Goal: Task Accomplishment & Management: Use online tool/utility

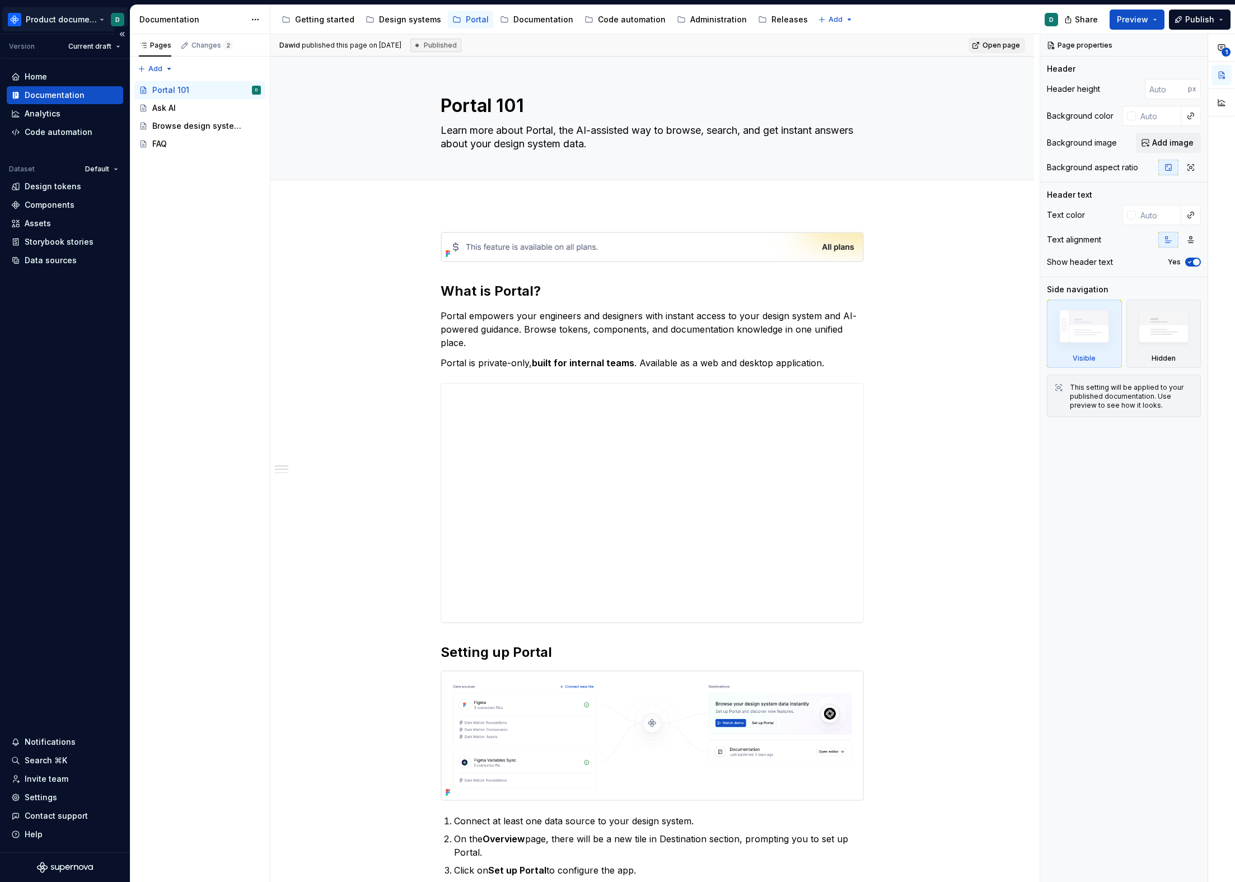
click at [51, 29] on html "Product documentation D Version Current draft Home Documentation Analytics Code…" at bounding box center [617, 441] width 1235 height 882
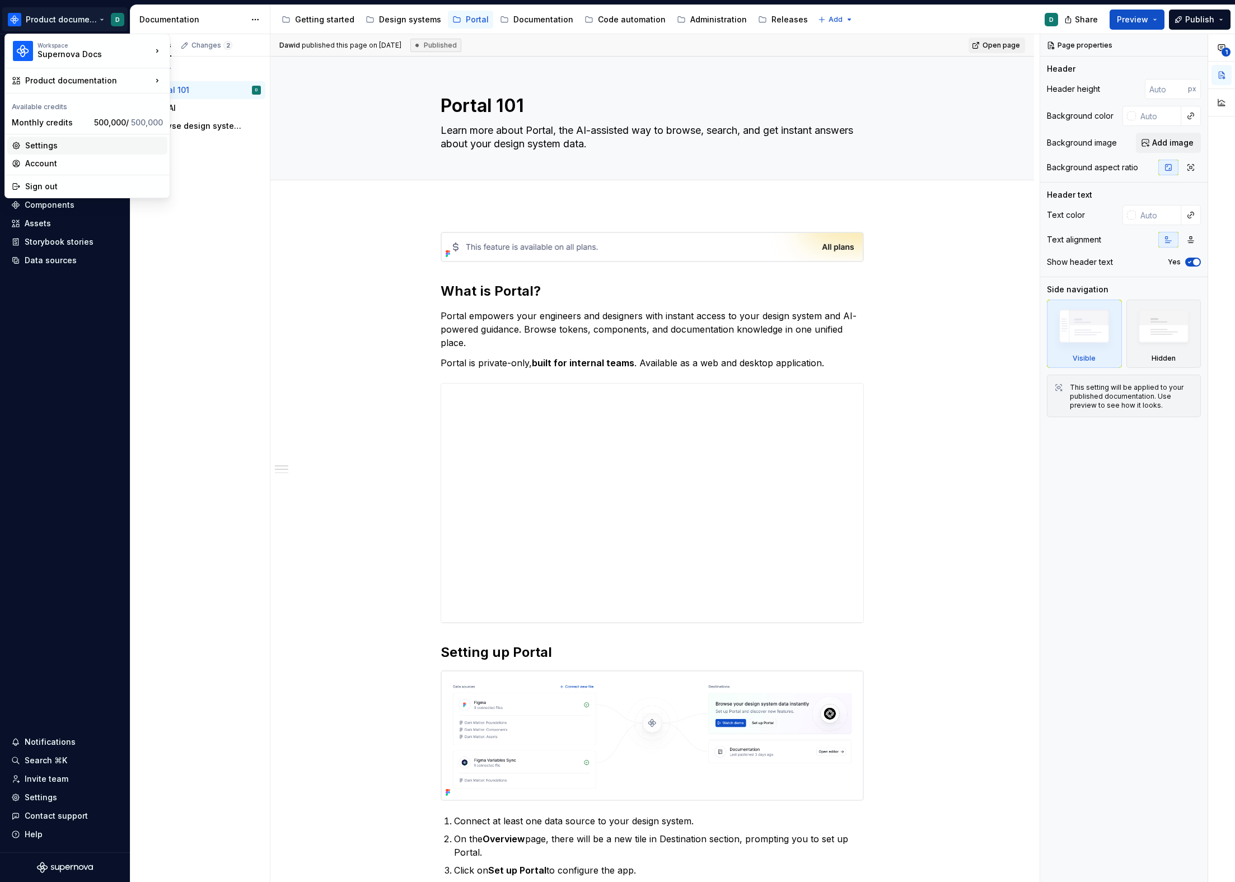
click at [59, 142] on div "Settings" at bounding box center [94, 145] width 138 height 11
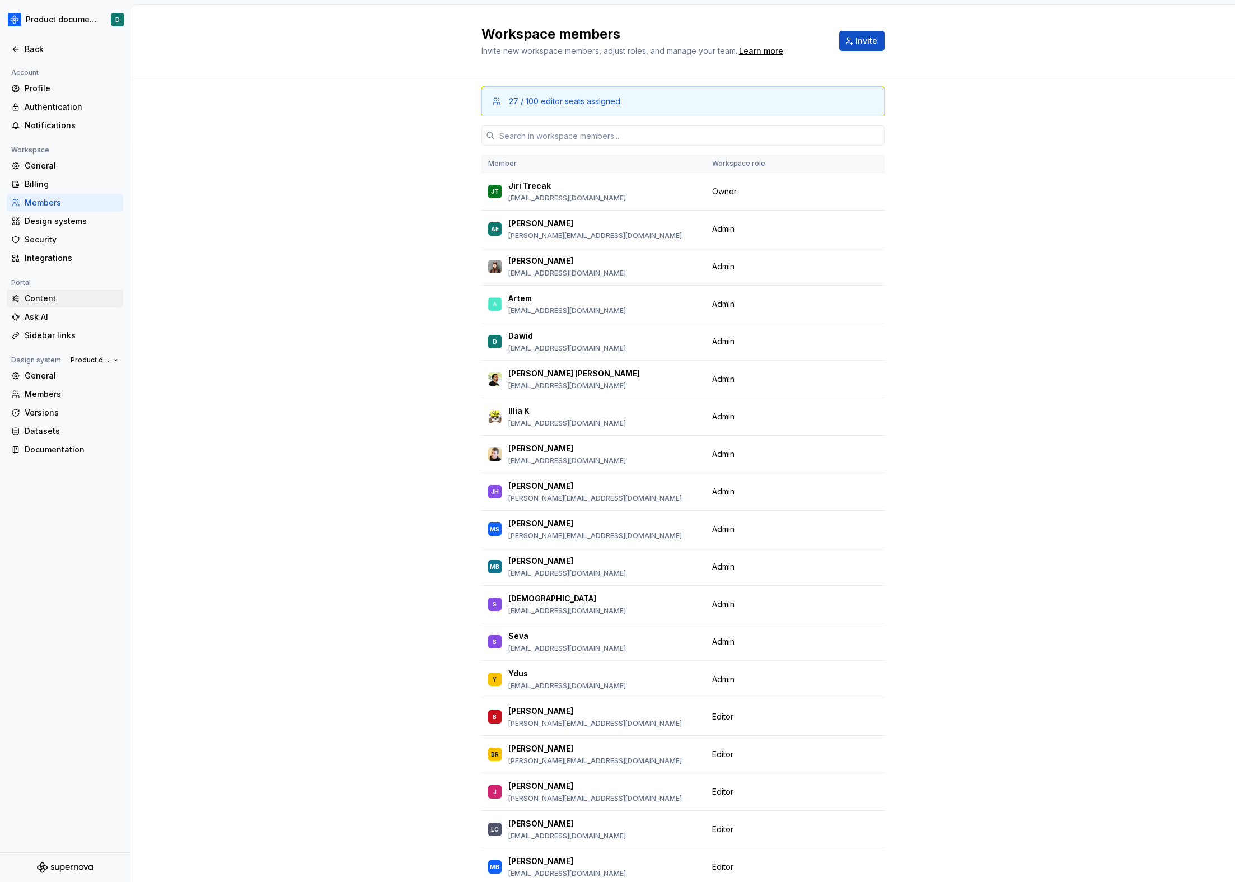
click at [29, 295] on div "Content" at bounding box center [72, 298] width 94 height 11
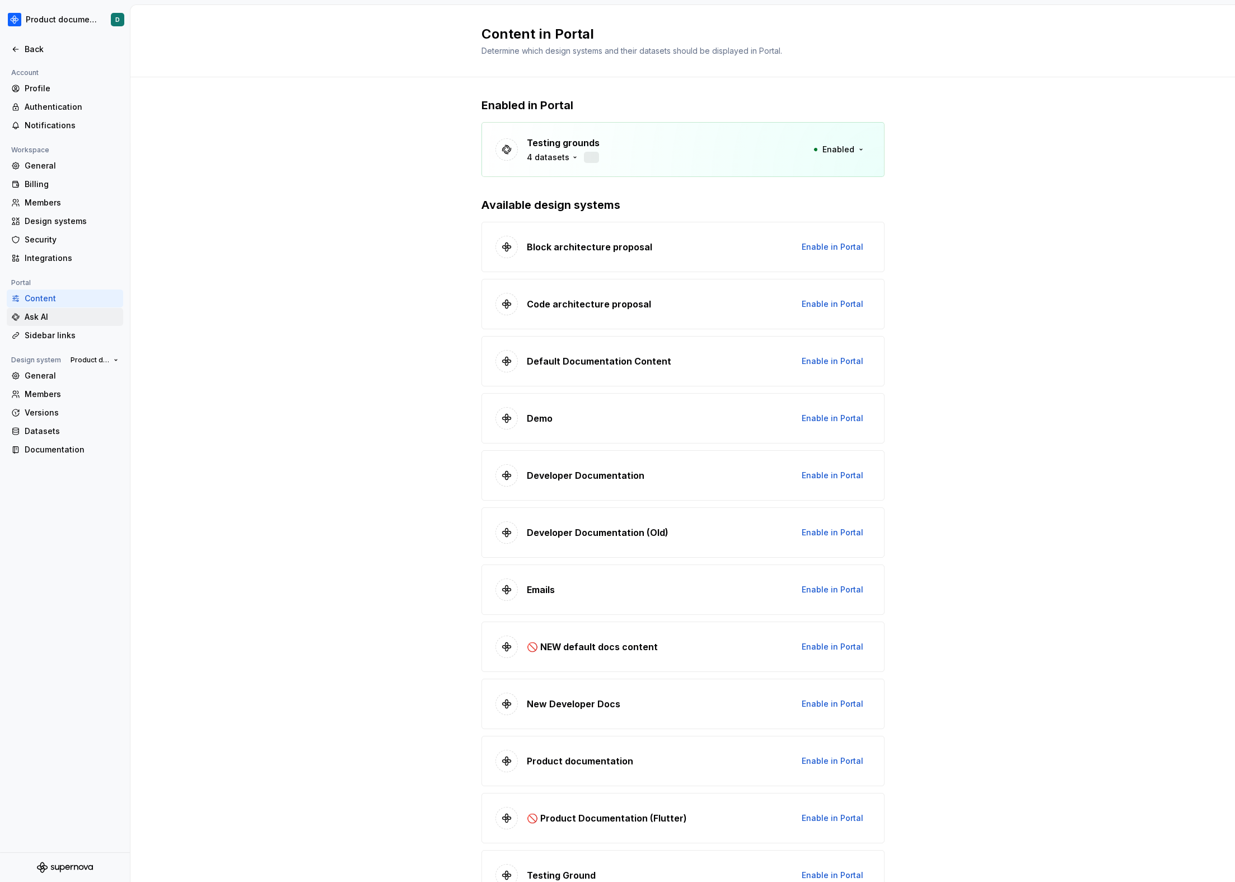
click at [40, 315] on div "Ask AI" at bounding box center [72, 316] width 94 height 11
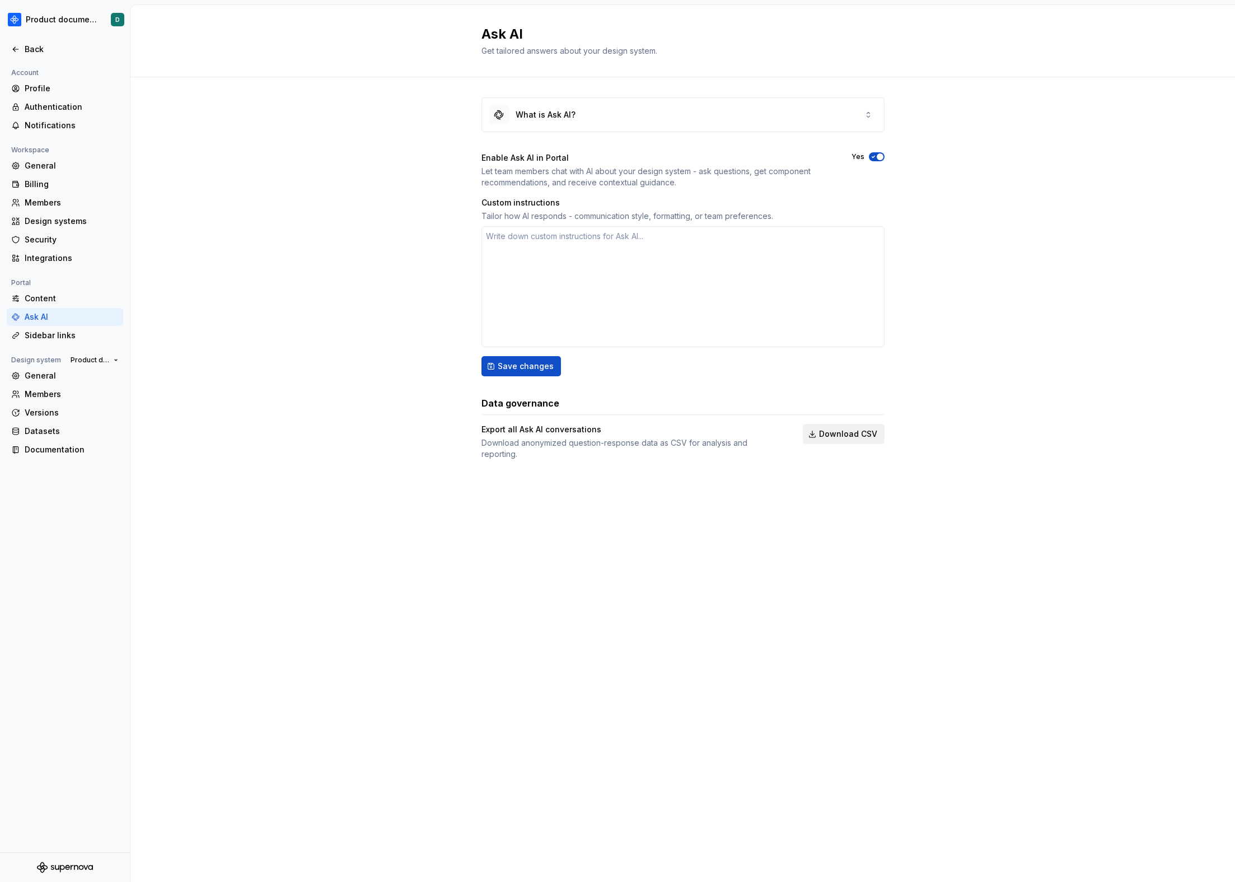
click at [813, 436] on button "Download CSV" at bounding box center [844, 434] width 82 height 20
type textarea "*"
